Goal: Task Accomplishment & Management: Use online tool/utility

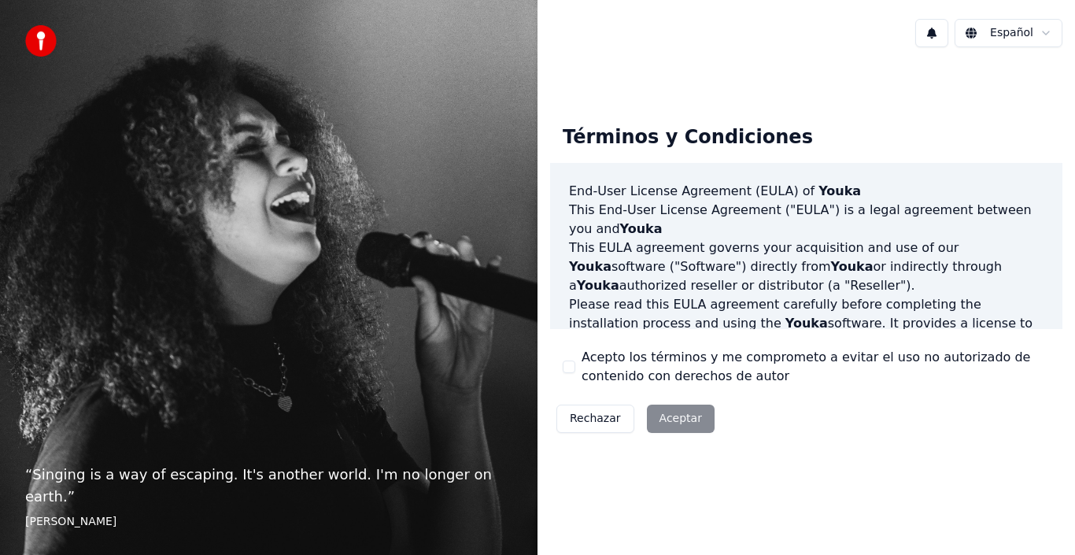
click at [673, 424] on div "Rechazar Aceptar" at bounding box center [635, 418] width 171 height 41
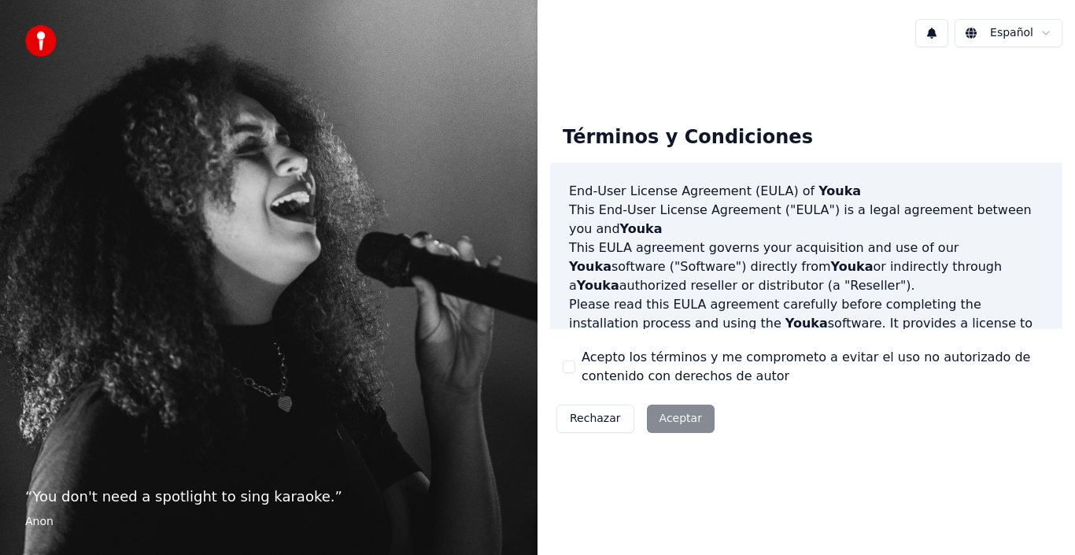
click at [669, 417] on div "Rechazar Aceptar" at bounding box center [635, 418] width 171 height 41
click at [678, 417] on div "Rechazar Aceptar" at bounding box center [635, 418] width 171 height 41
click at [667, 419] on div "Rechazar Aceptar" at bounding box center [635, 418] width 171 height 41
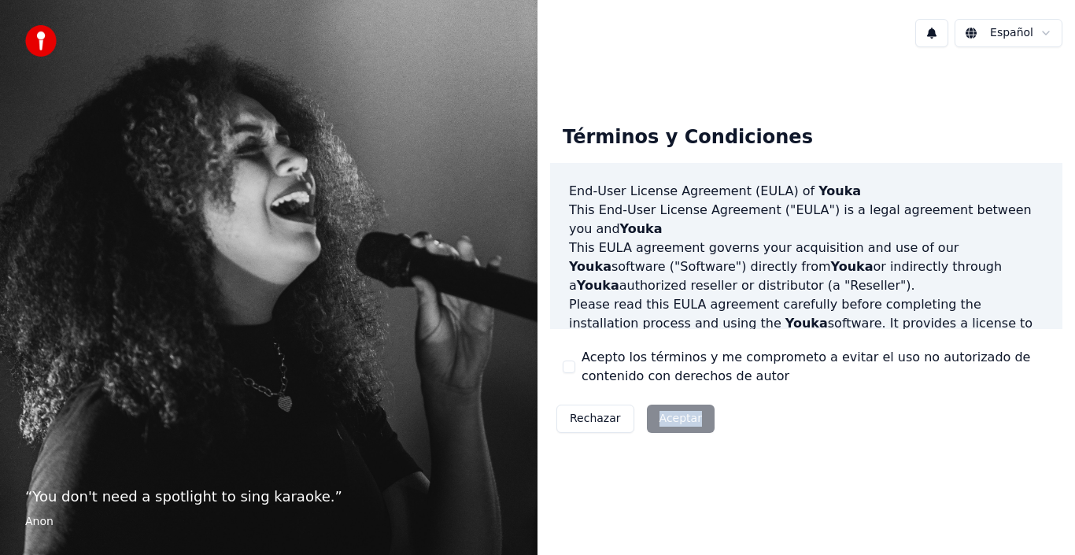
click at [667, 419] on div "Rechazar Aceptar" at bounding box center [635, 418] width 171 height 41
click at [672, 415] on div "Rechazar Aceptar" at bounding box center [635, 418] width 171 height 41
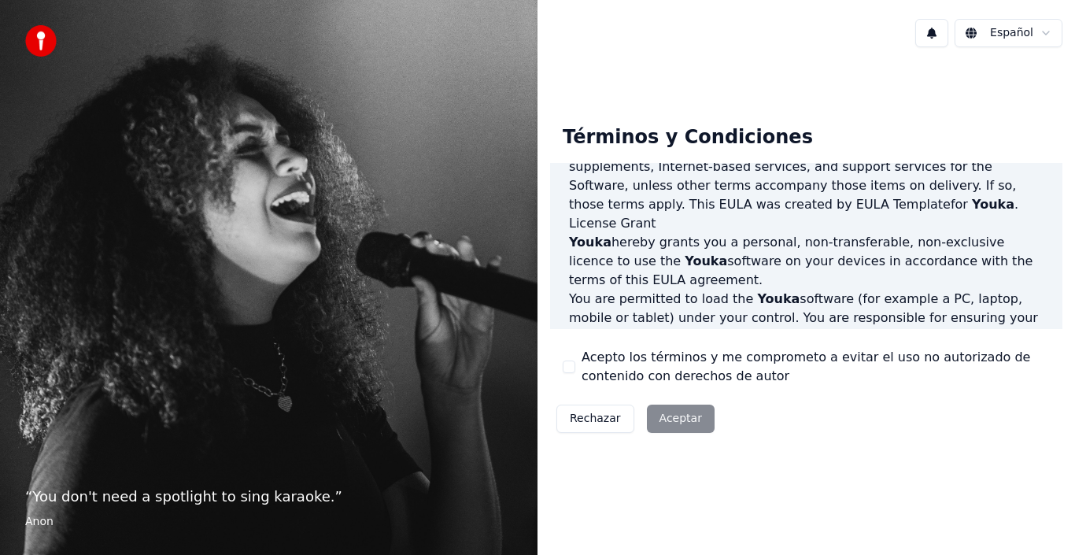
scroll to position [1079, 0]
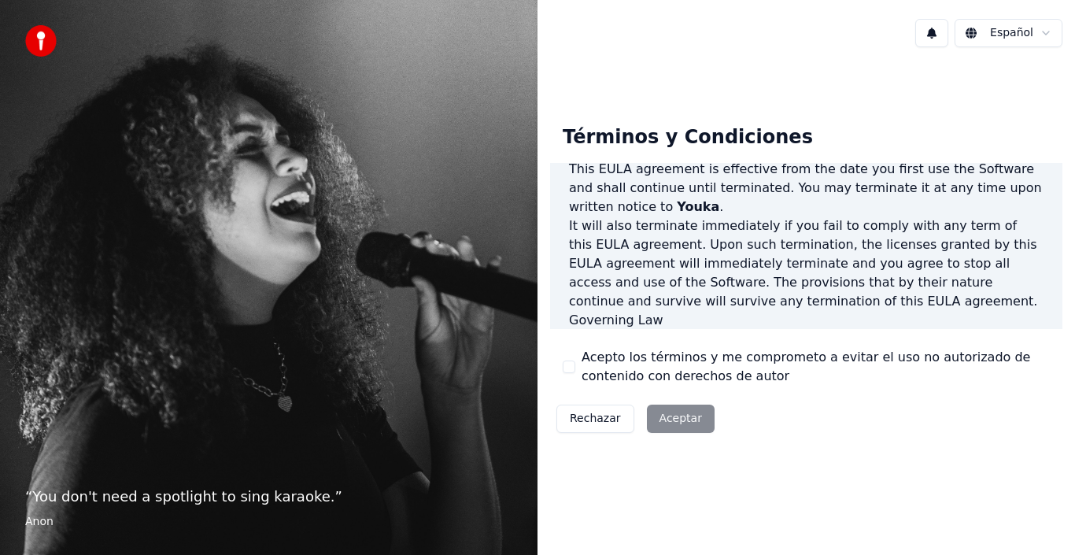
click at [671, 415] on div "Rechazar Aceptar" at bounding box center [635, 418] width 171 height 41
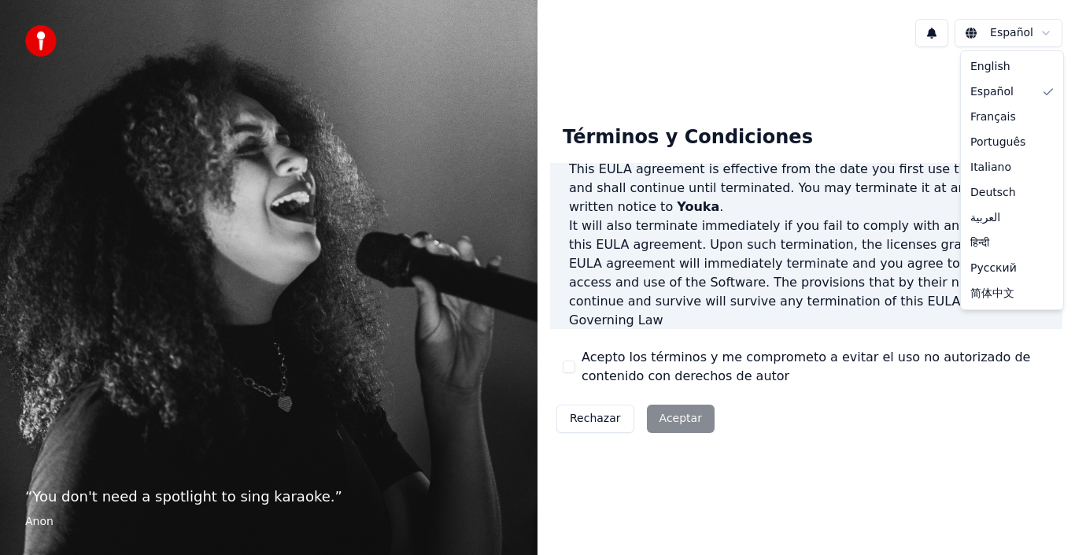
click at [1020, 28] on html "“ You don't need a spotlight to sing karaoke. ” Anon Español Términos y Condici…" at bounding box center [537, 277] width 1075 height 555
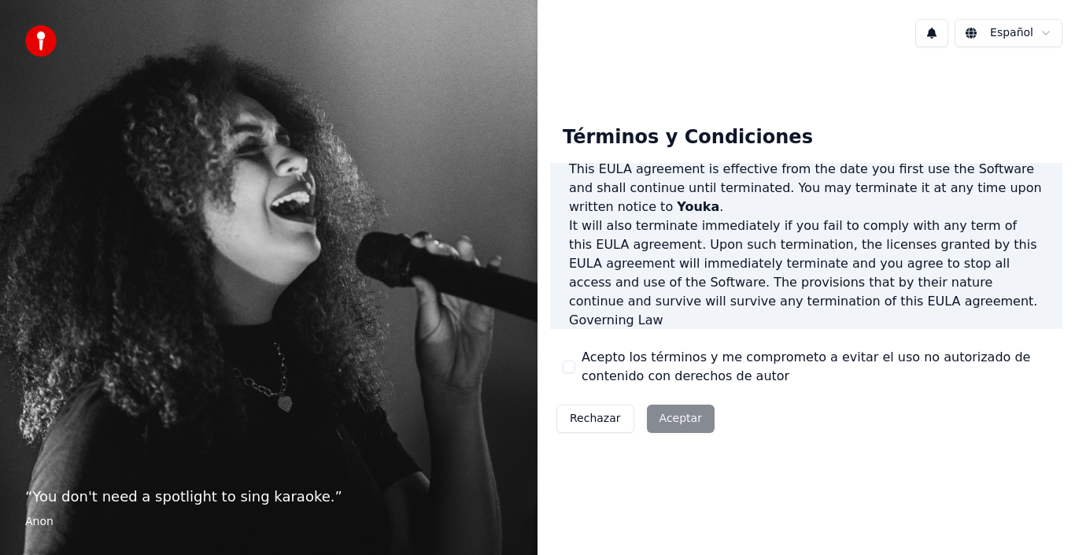
click at [665, 420] on div "Rechazar Aceptar" at bounding box center [635, 418] width 171 height 41
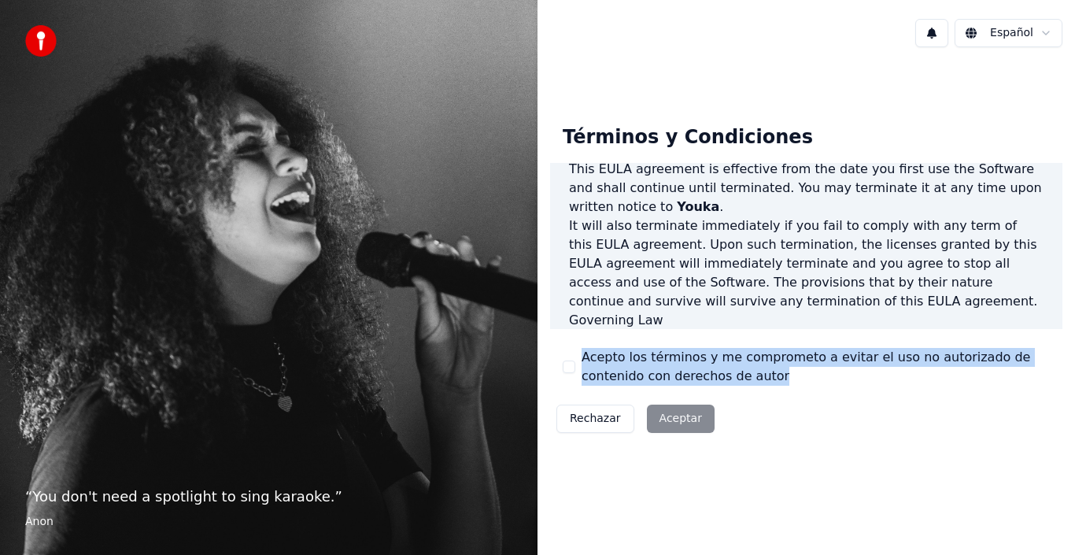
drag, startPoint x: 1072, startPoint y: 240, endPoint x: 1074, endPoint y: 383, distance: 143.2
click at [1074, 383] on div "Términos y Condiciones End-User License Agreement (EULA) of Youka This End-User…" at bounding box center [805, 276] width 537 height 352
click at [915, 376] on label "Acepto los términos y me comprometo a evitar el uso no autorizado de contenido …" at bounding box center [815, 367] width 468 height 38
click at [575, 373] on button "Acepto los términos y me comprometo a evitar el uso no autorizado de contenido …" at bounding box center [569, 366] width 13 height 13
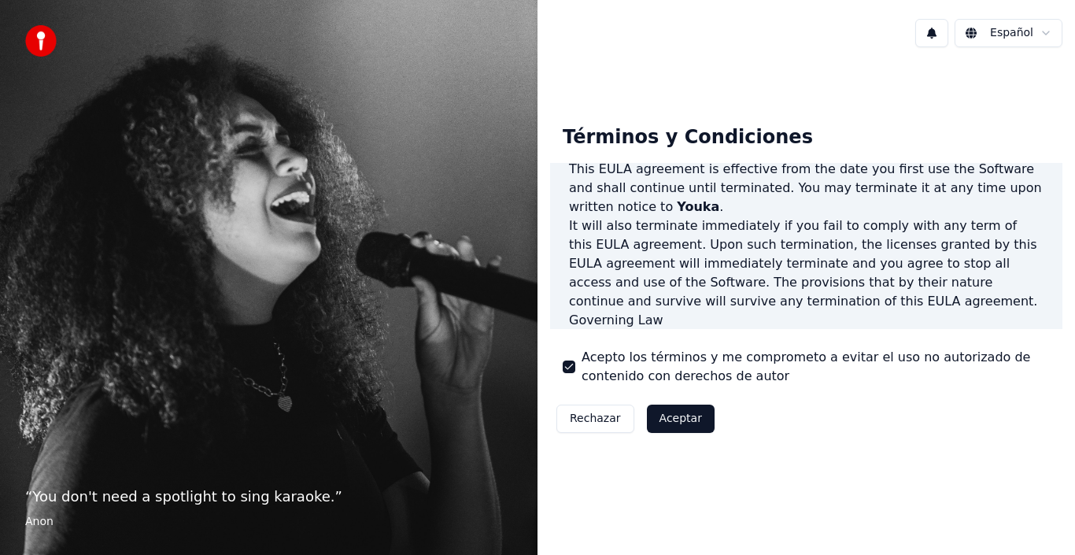
click at [659, 417] on button "Aceptar" at bounding box center [681, 418] width 68 height 28
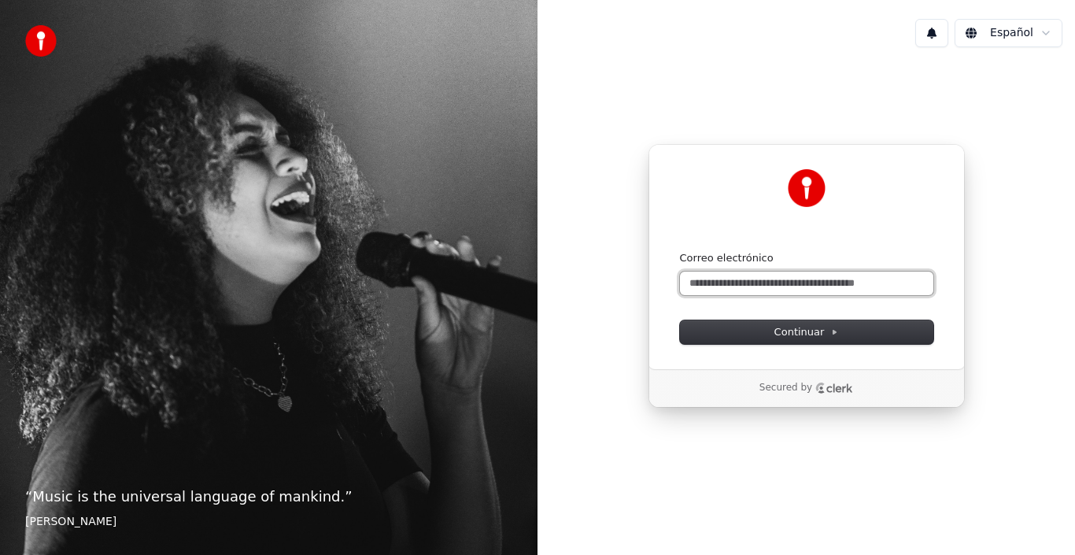
click at [718, 286] on input "Correo electrónico" at bounding box center [806, 283] width 253 height 24
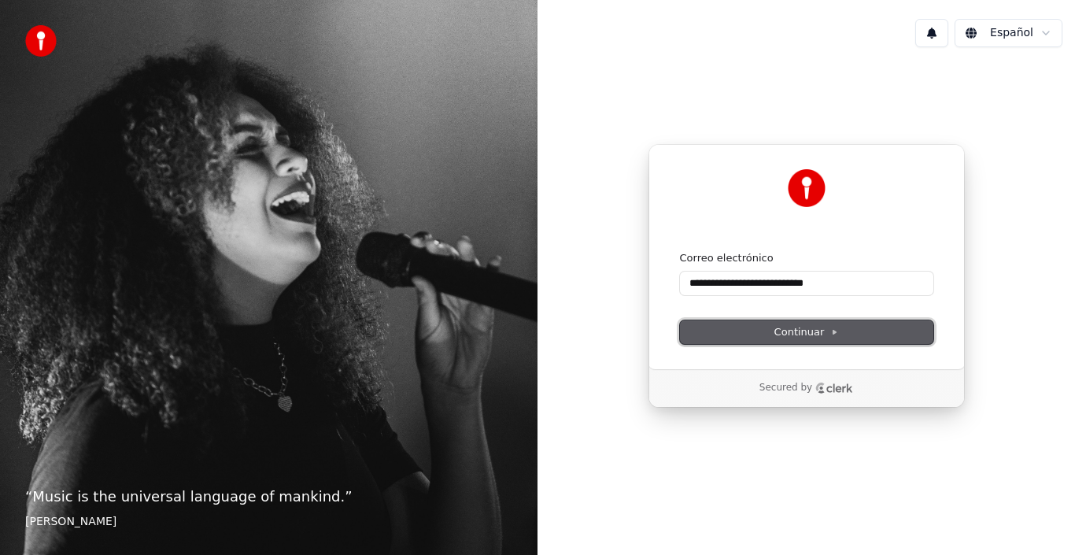
click at [765, 330] on button "Continuar" at bounding box center [806, 332] width 253 height 24
type input "**********"
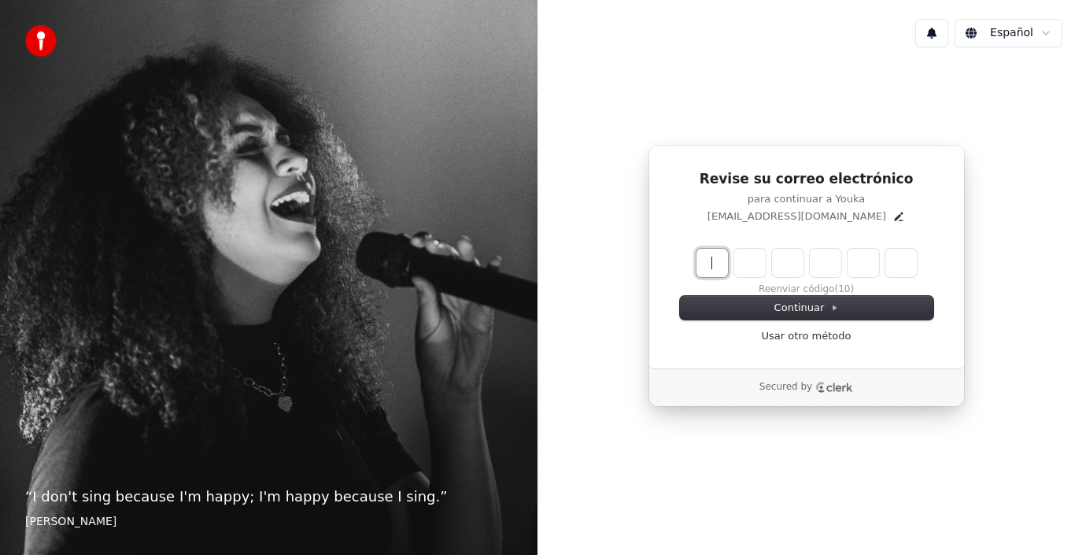
click at [710, 266] on input "Enter verification code" at bounding box center [822, 263] width 252 height 28
type input "******"
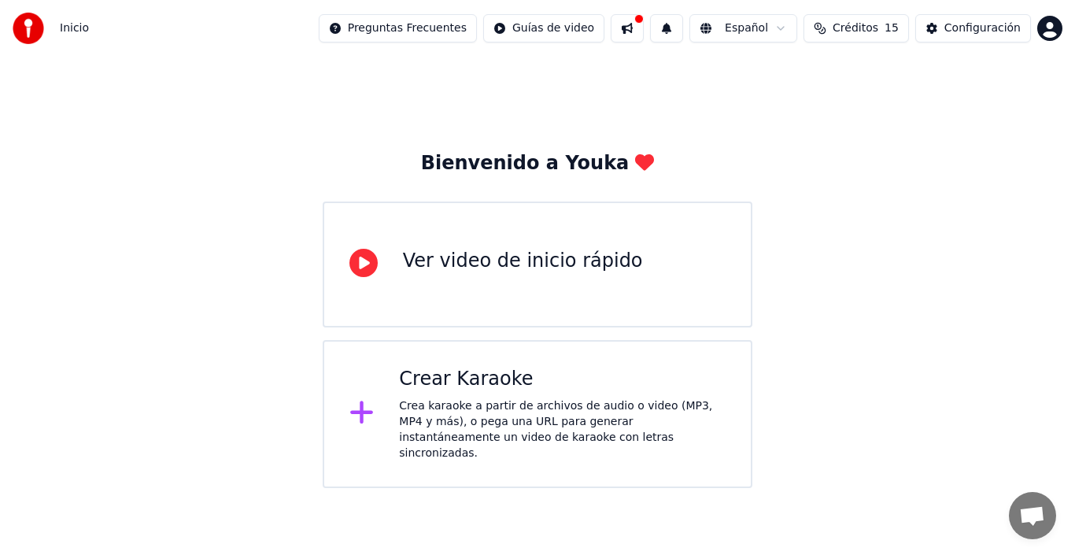
click at [489, 417] on div "Crea karaoke a partir de archivos de audio o video (MP3, MP4 y más), o pega una…" at bounding box center [562, 429] width 327 height 63
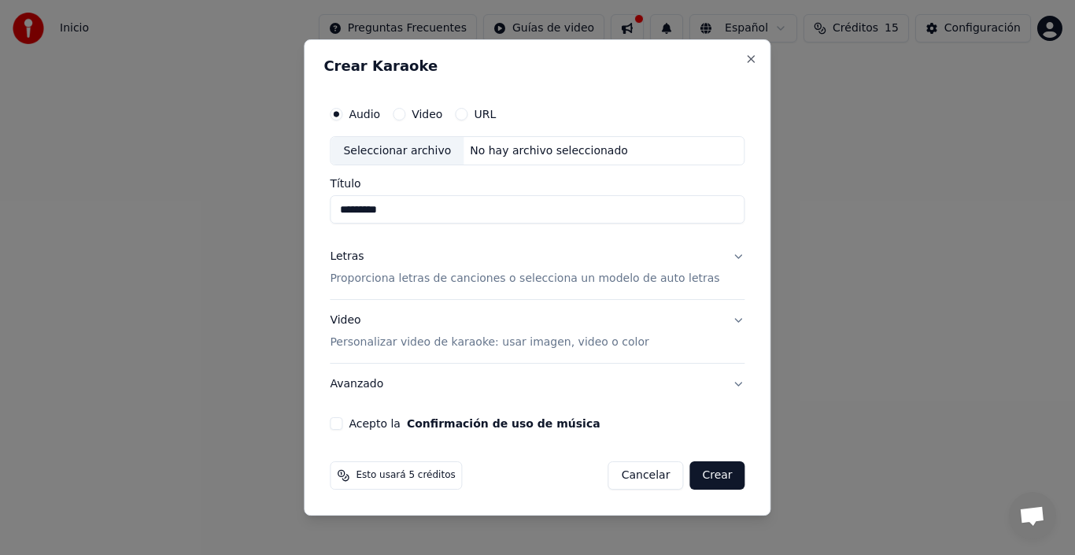
type input "*********"
click at [380, 113] on label "Audio" at bounding box center [364, 114] width 31 height 11
click at [342, 113] on button "Audio" at bounding box center [336, 114] width 13 height 13
click at [407, 147] on div "Seleccionar archivo" at bounding box center [396, 151] width 133 height 28
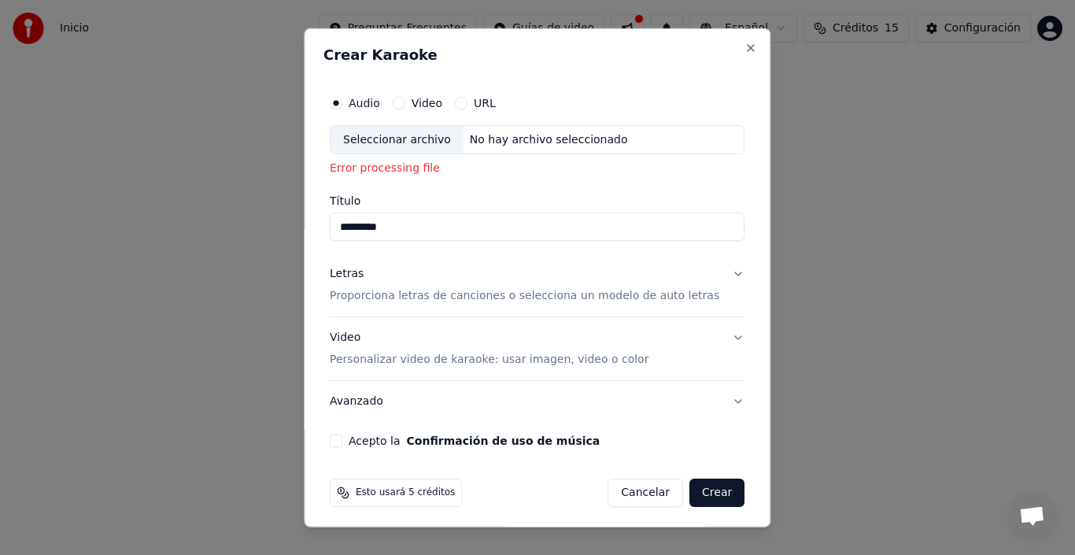
click at [482, 139] on div "No hay archivo seleccionado" at bounding box center [548, 139] width 171 height 16
click at [375, 396] on button "Avanzado" at bounding box center [537, 401] width 415 height 41
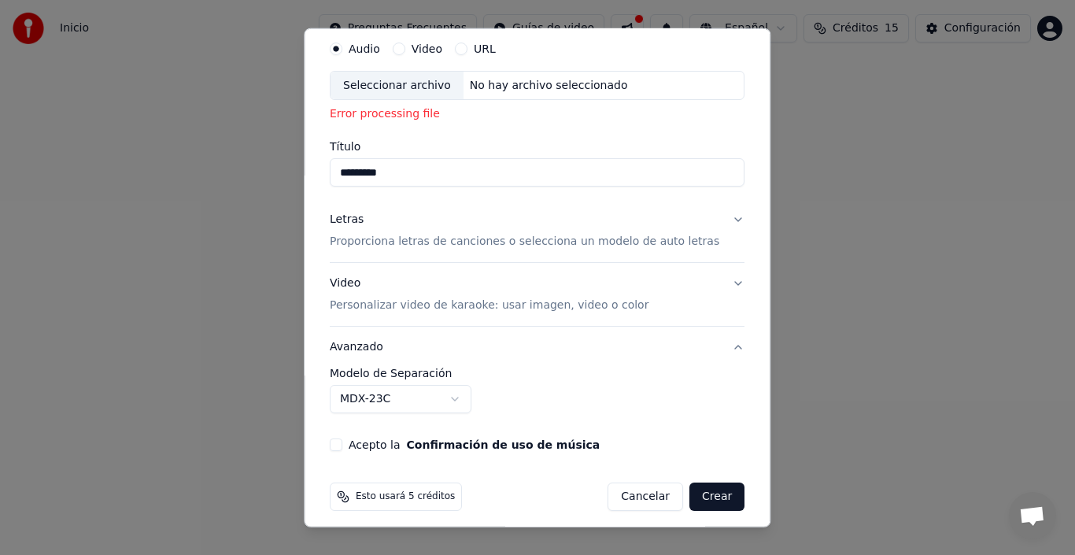
scroll to position [64, 0]
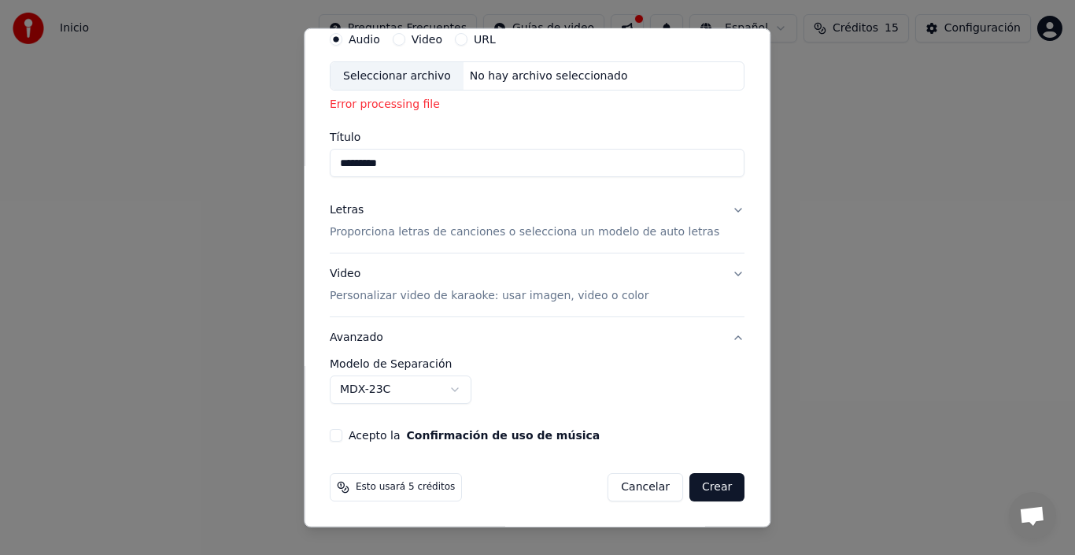
click at [713, 208] on button "Letras Proporciona letras de canciones o selecciona un modelo de auto letras" at bounding box center [537, 221] width 415 height 63
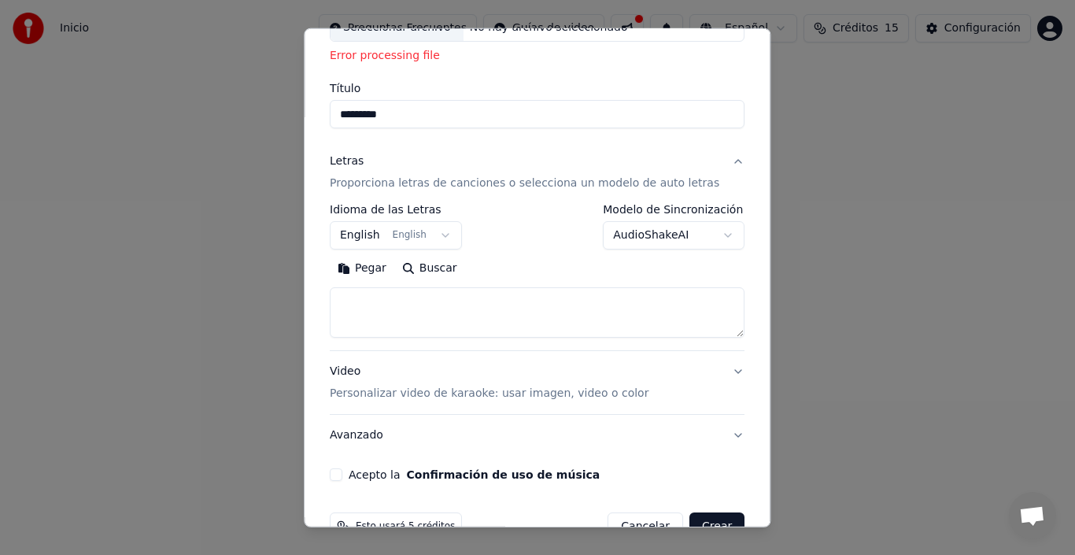
scroll to position [152, 0]
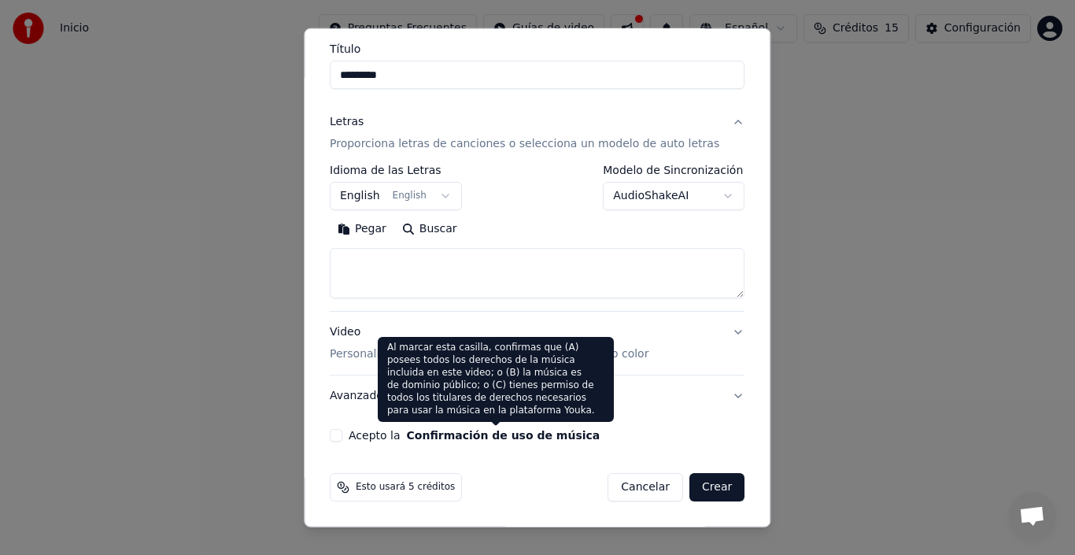
click at [449, 430] on button "Confirmación de uso de música" at bounding box center [504, 435] width 194 height 11
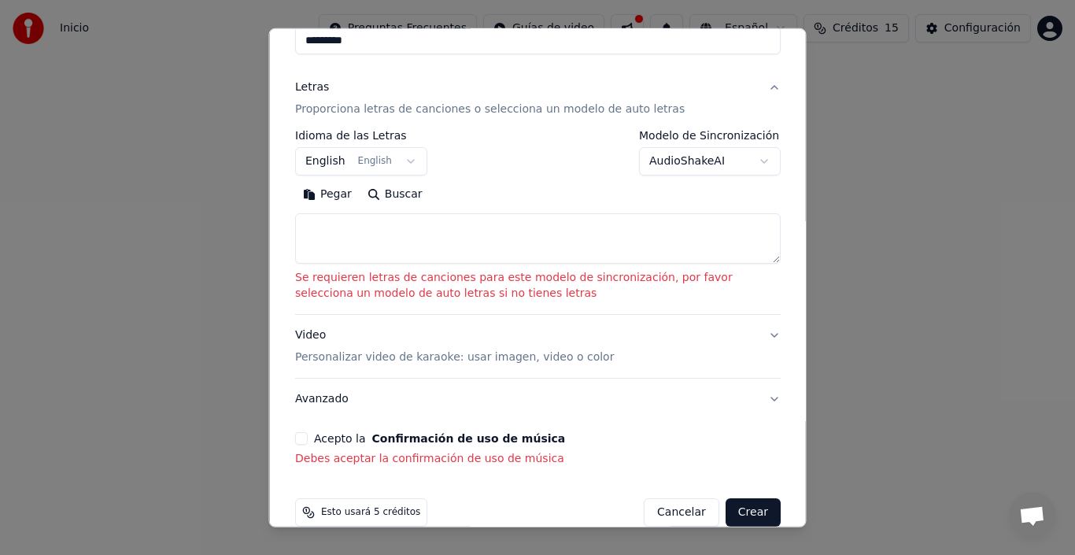
scroll to position [234, 0]
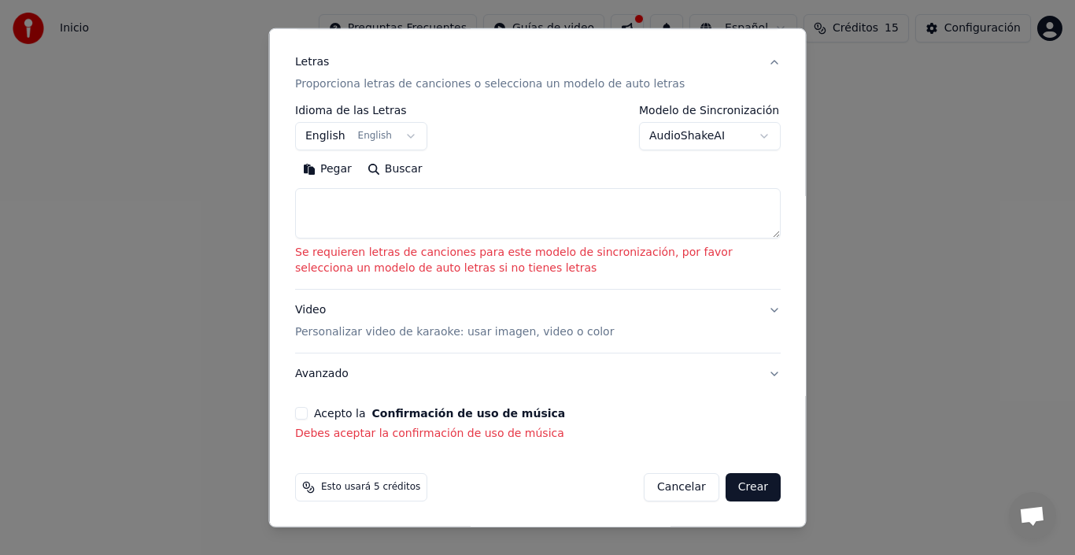
click at [751, 375] on button "Avanzado" at bounding box center [537, 373] width 485 height 41
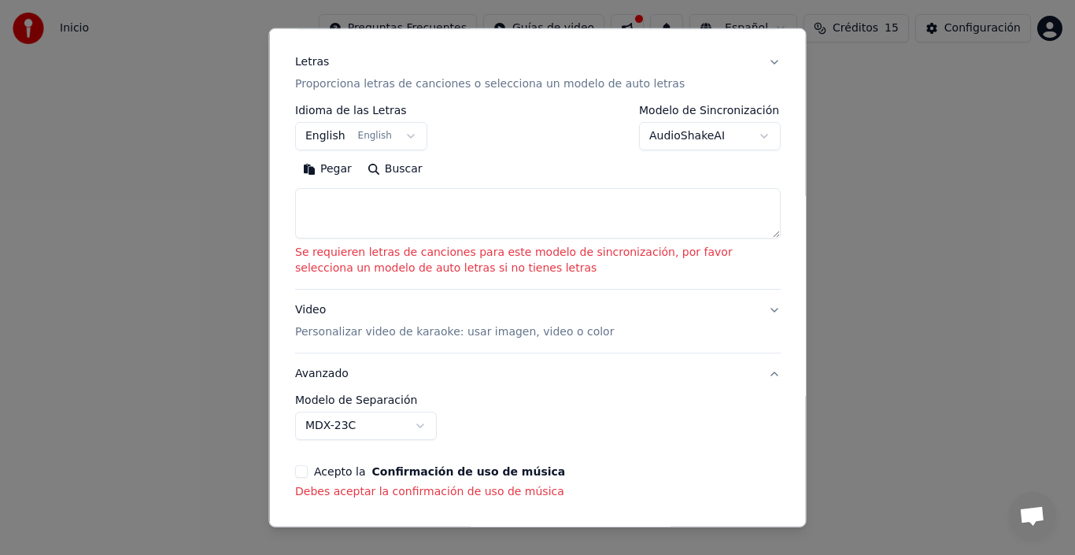
scroll to position [108, 0]
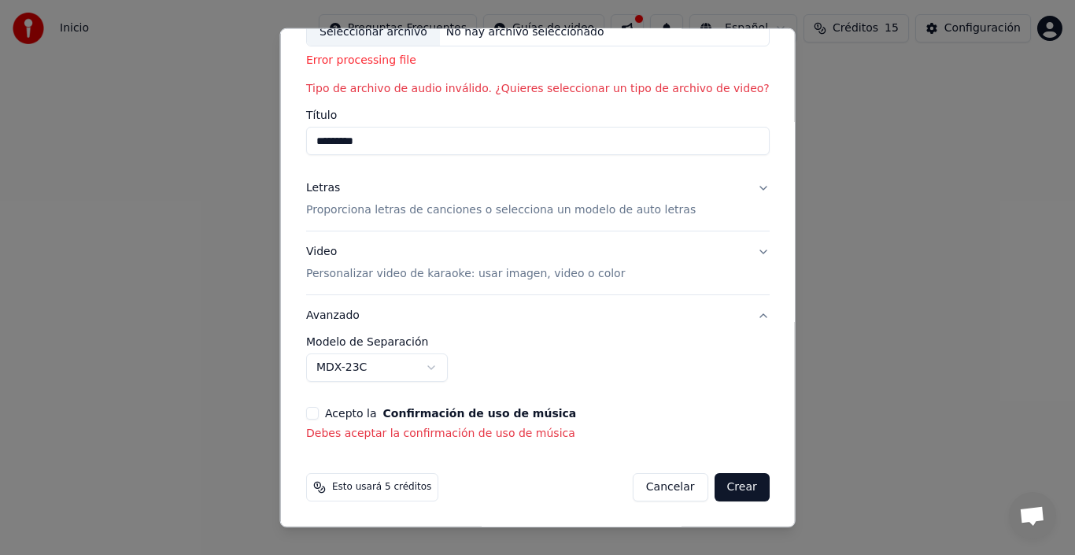
click at [556, 212] on p "Proporciona letras de canciones o selecciona un modelo de auto letras" at bounding box center [500, 210] width 389 height 16
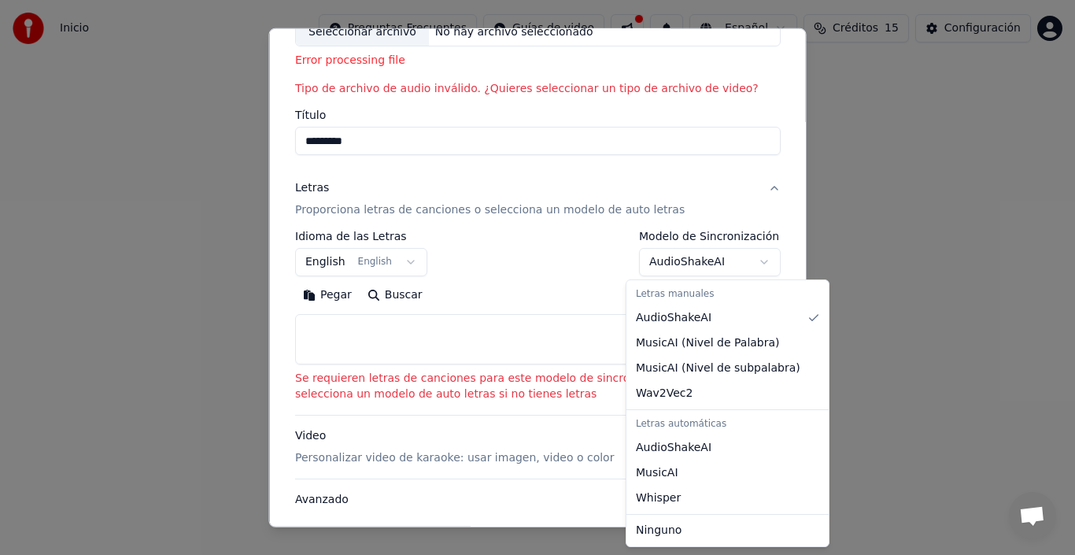
click at [670, 267] on body "**********" at bounding box center [537, 244] width 1075 height 488
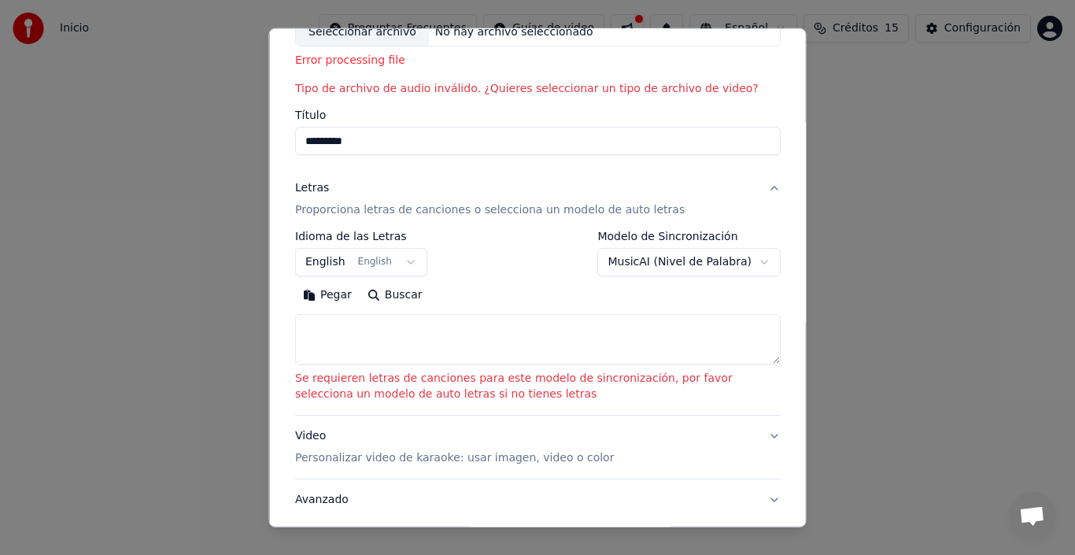
click at [648, 261] on body "**********" at bounding box center [537, 244] width 1075 height 488
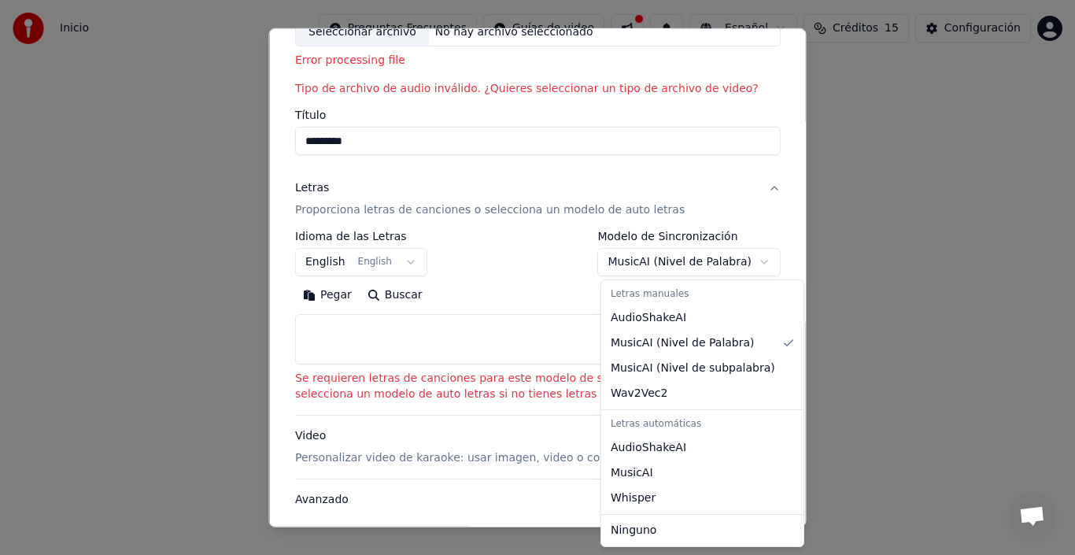
select select "**********"
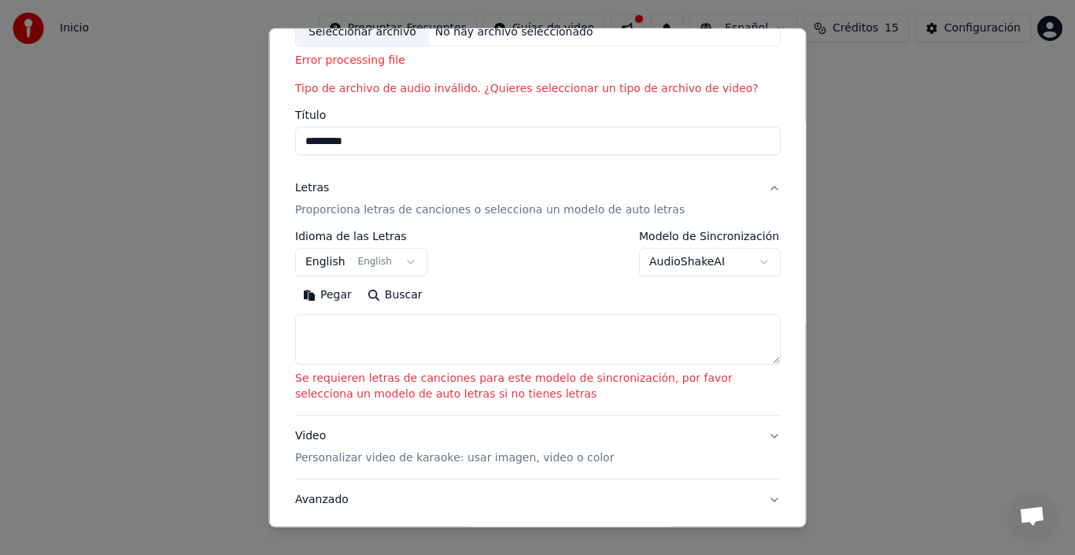
click at [310, 508] on button "Avanzado" at bounding box center [537, 499] width 485 height 41
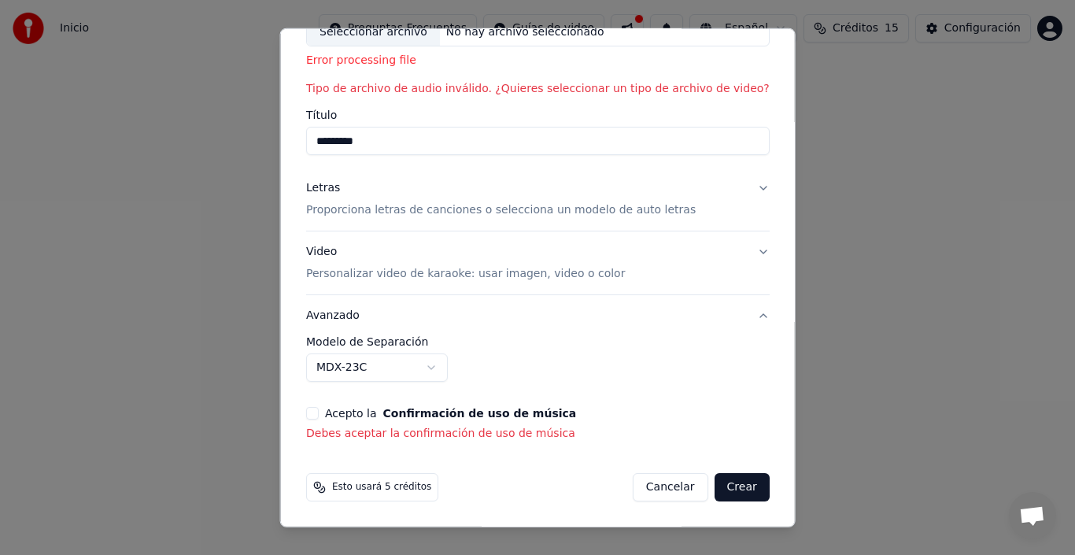
scroll to position [0, 0]
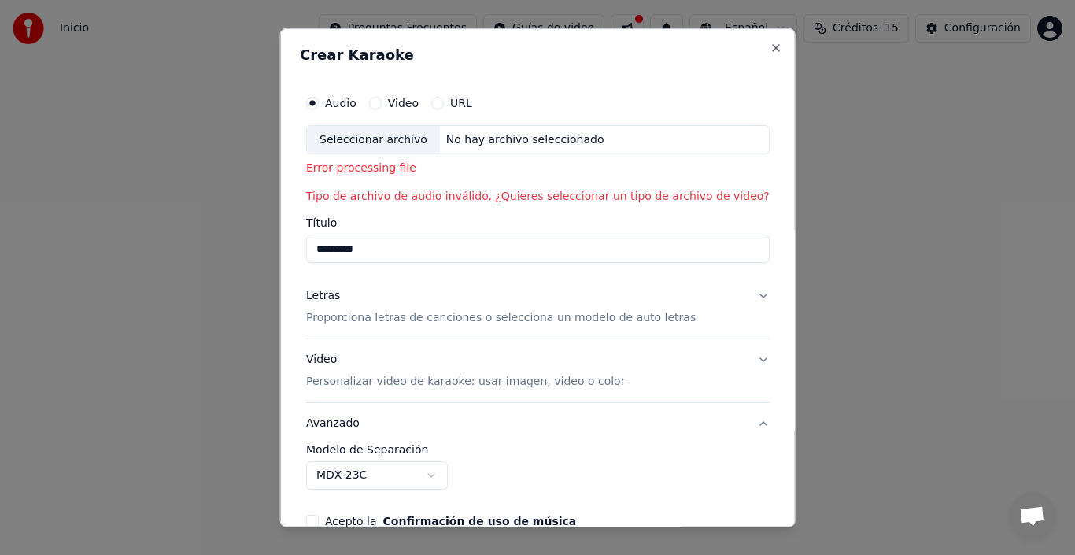
click at [371, 135] on div "Seleccionar archivo" at bounding box center [373, 139] width 133 height 28
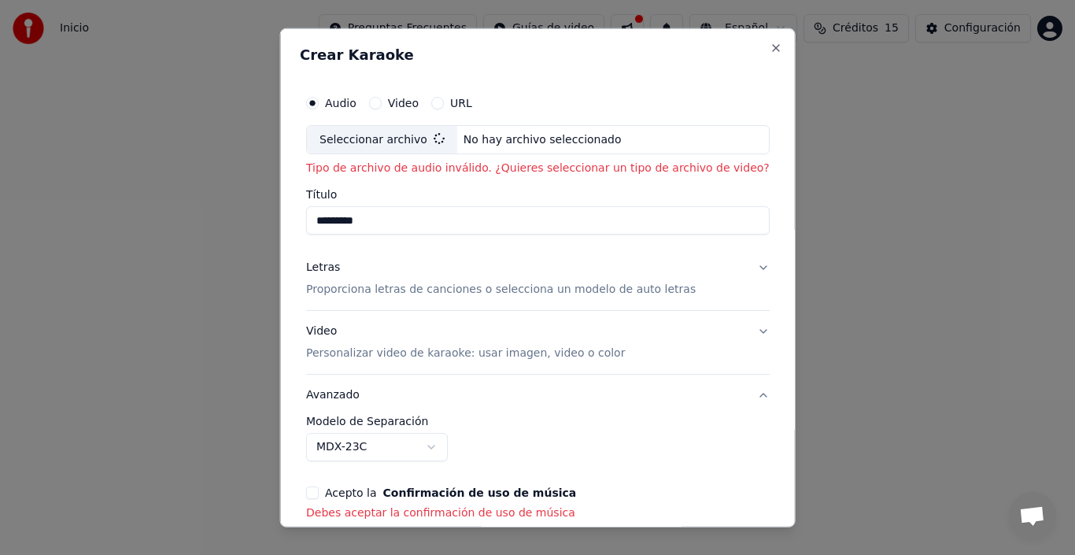
type input "**********"
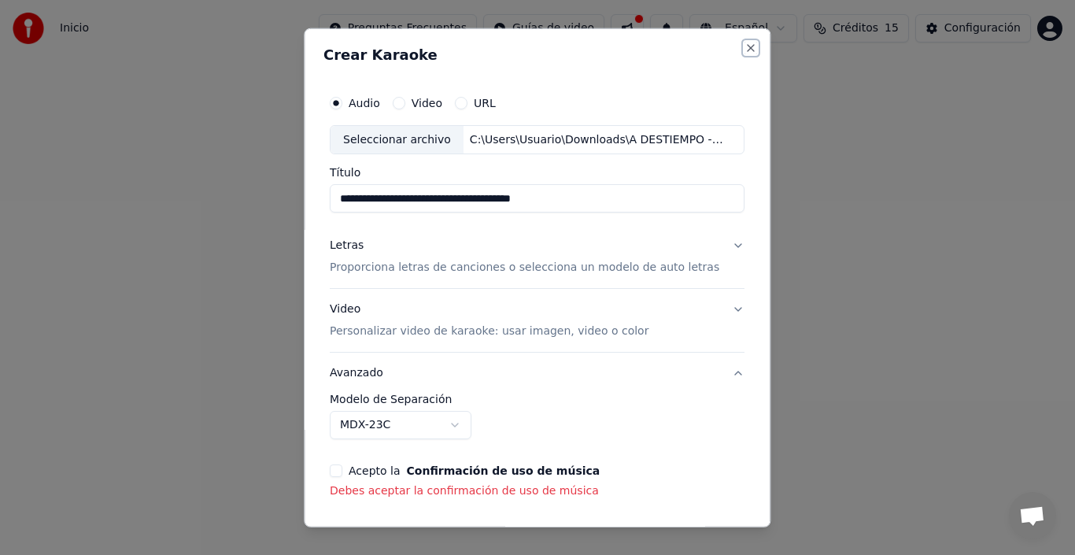
click at [745, 48] on button "Close" at bounding box center [751, 47] width 13 height 13
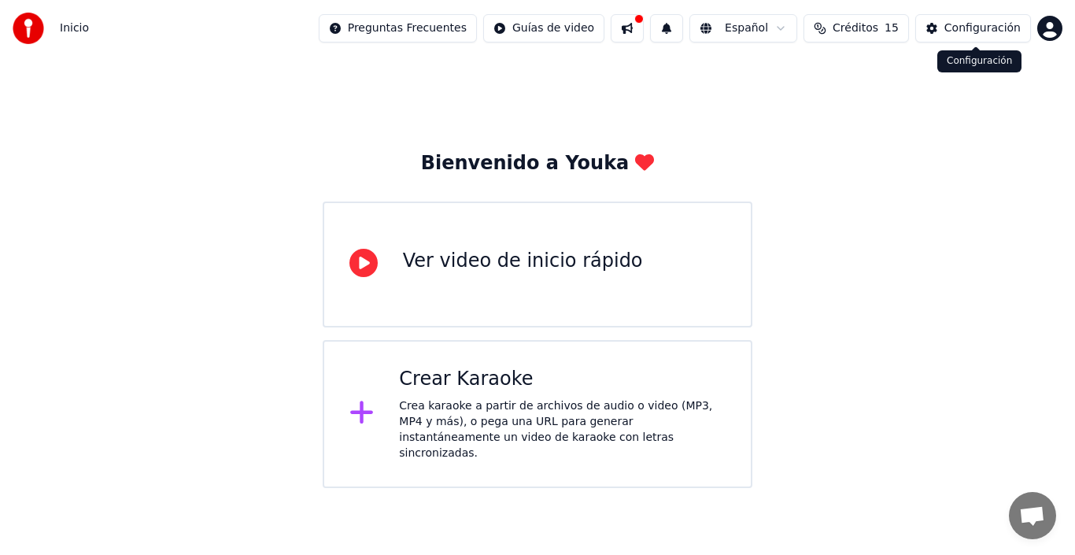
click at [954, 31] on div "Configuración" at bounding box center [982, 28] width 76 height 16
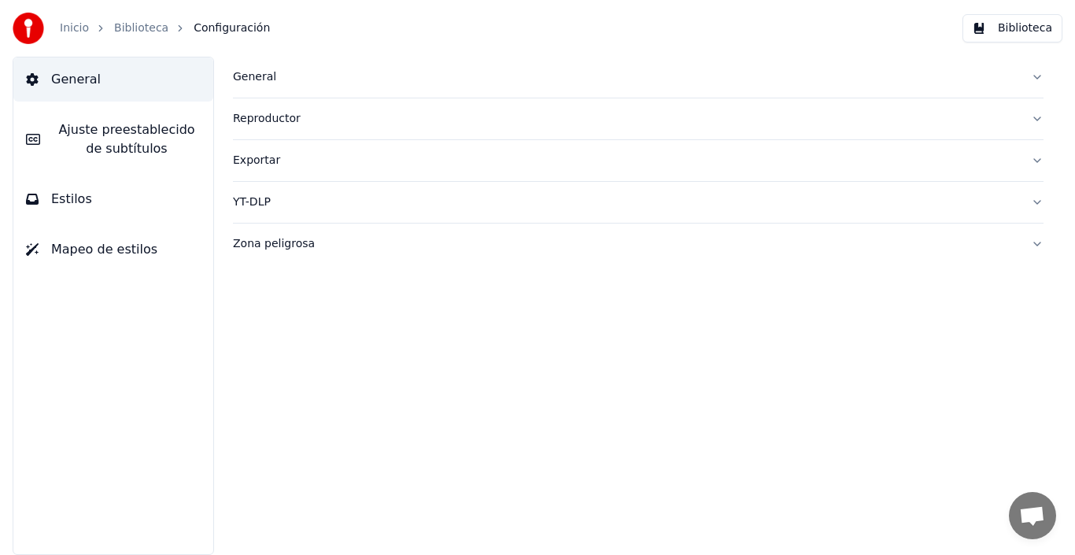
click at [254, 116] on div "Reproductor" at bounding box center [625, 119] width 785 height 16
click at [85, 128] on span "Ajuste preestablecido de subtítulos" at bounding box center [127, 139] width 148 height 38
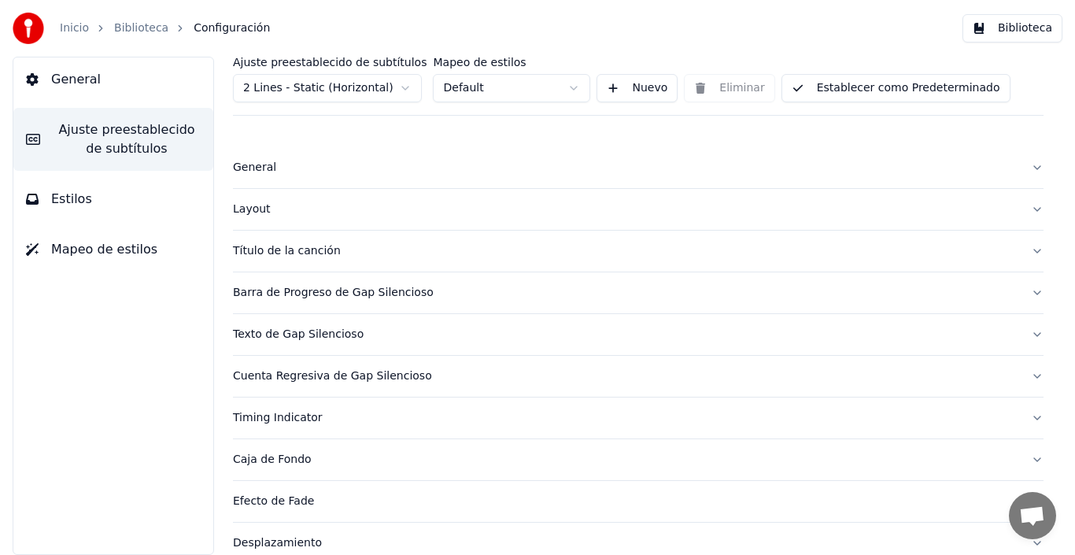
click at [77, 77] on span "General" at bounding box center [76, 79] width 50 height 19
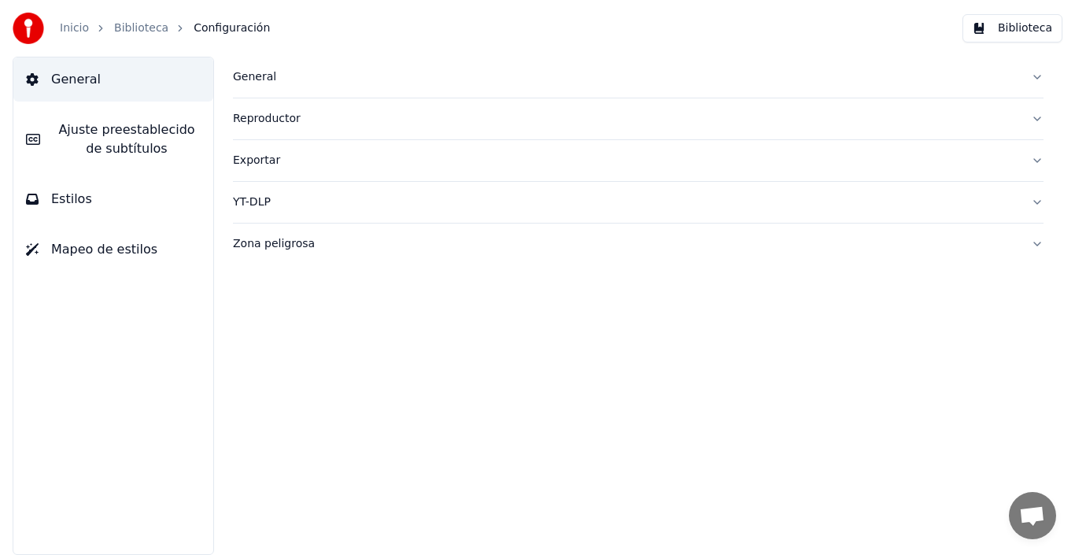
click at [234, 74] on div "General" at bounding box center [625, 77] width 785 height 16
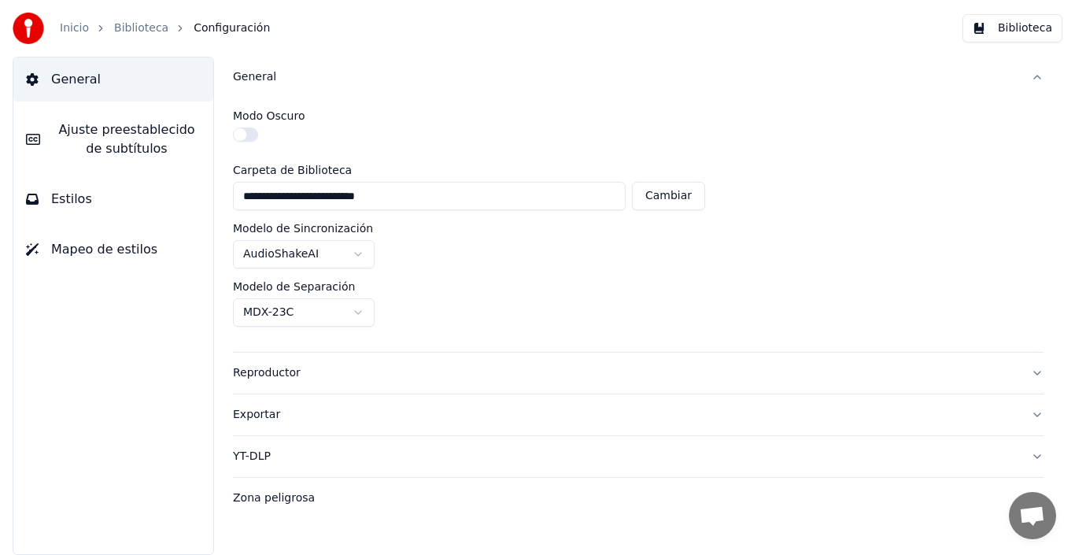
click at [270, 374] on div "Reproductor" at bounding box center [625, 373] width 785 height 16
